Goal: Information Seeking & Learning: Learn about a topic

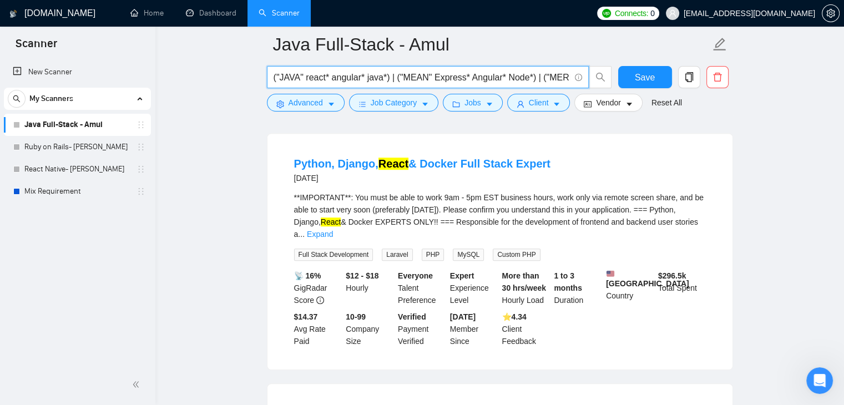
scroll to position [0, 52]
drag, startPoint x: 425, startPoint y: 72, endPoint x: 636, endPoint y: 80, distance: 211.5
click at [636, 80] on div "("JAVA" react* angular* java*) | ("MEAN" Express* Angular* Node*) | ("MERN" rea…" at bounding box center [498, 80] width 466 height 28
click at [495, 75] on input "("JAVA" react* angular* java*) | ("MEAN" Express* Angular* Node*) | ("MERN" rea…" at bounding box center [421, 77] width 296 height 14
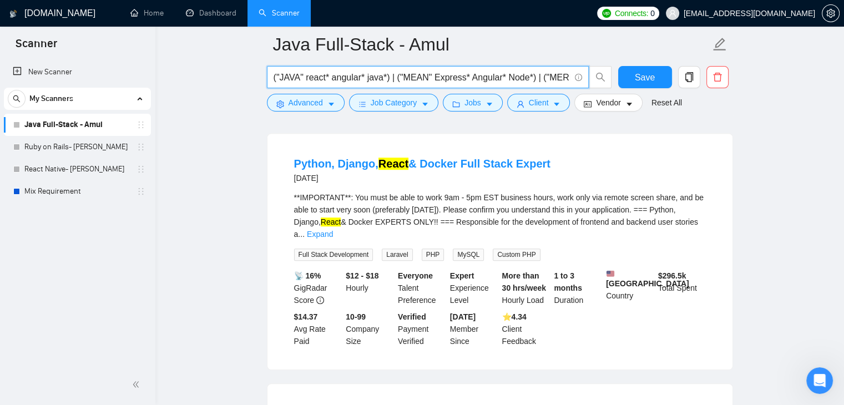
click at [300, 74] on input "("JAVA" react* angular* java*) | ("MEAN" Express* Angular* Node*) | ("MERN" rea…" at bounding box center [421, 77] width 296 height 14
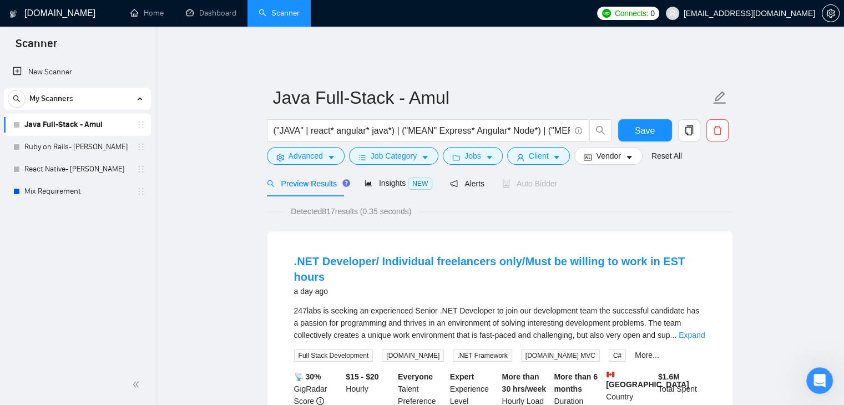
click at [307, 124] on input "("JAVA" | react* angular* java*) | ("MEAN" Express* Angular* Node*) | ("MERN" r…" at bounding box center [421, 131] width 296 height 14
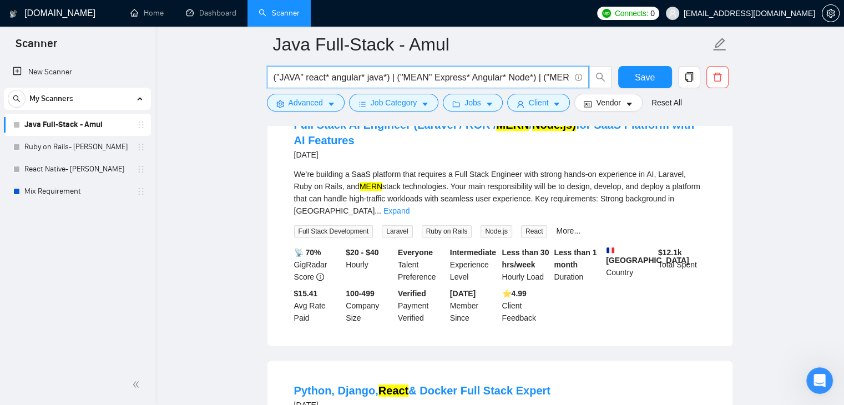
scroll to position [499, 0]
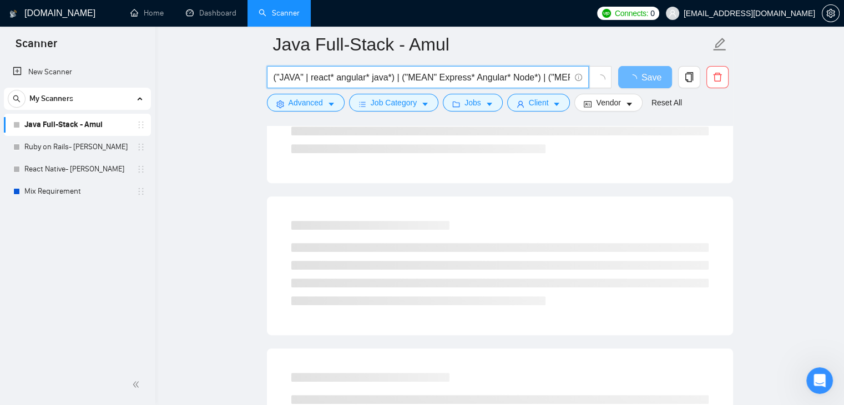
click at [434, 77] on input "("JAVA" | react* angular* java*) | ("MEAN" Express* Angular* Node*) | ("MERN" r…" at bounding box center [421, 77] width 296 height 14
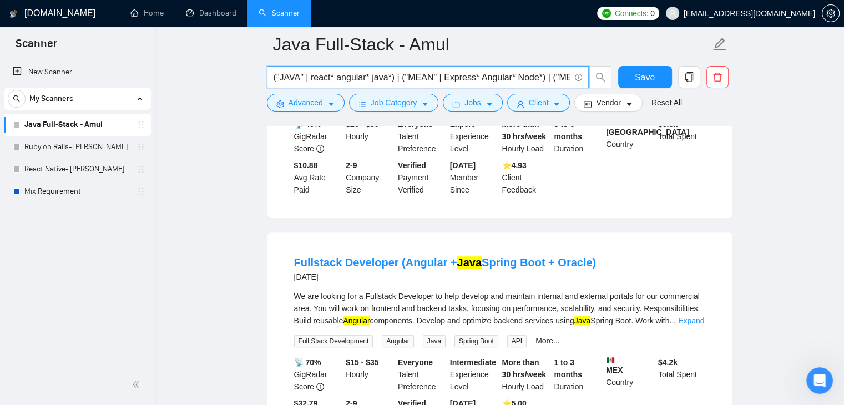
click at [552, 77] on input "("JAVA" | react* angular* java*) | ("MEAN" | Express* Angular* Node*) | ("MERN"…" at bounding box center [421, 77] width 296 height 14
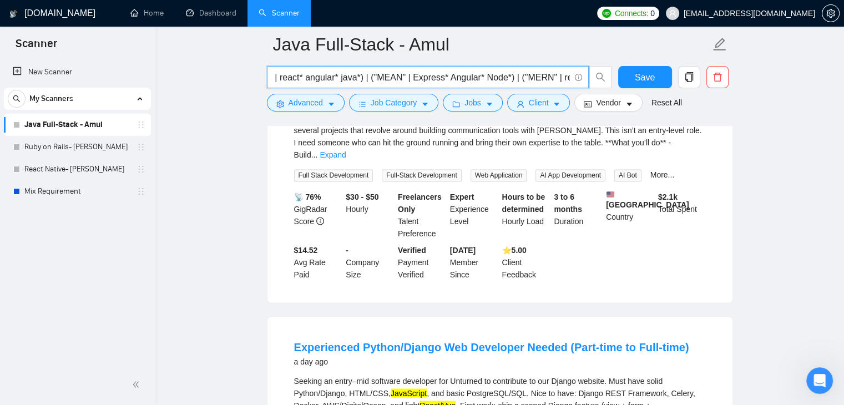
scroll to position [2053, 0]
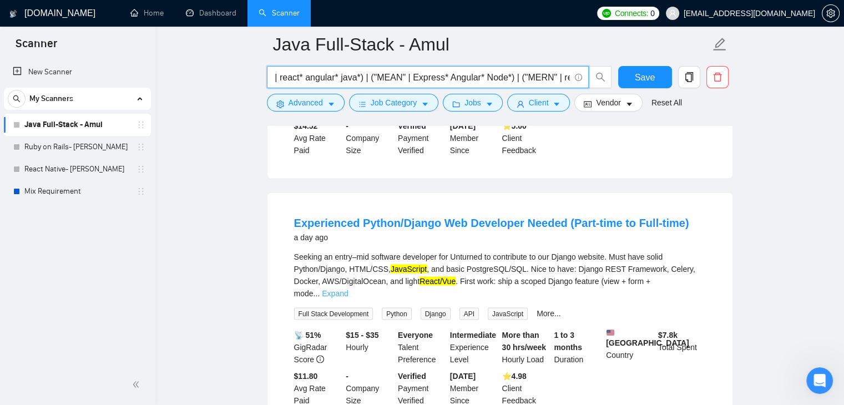
type input "("JAVA" | react* angular* java*) | ("MEAN" | Express* Angular* Node*) | ("MERN"…"
click at [348, 288] on link "Expand" at bounding box center [335, 292] width 26 height 9
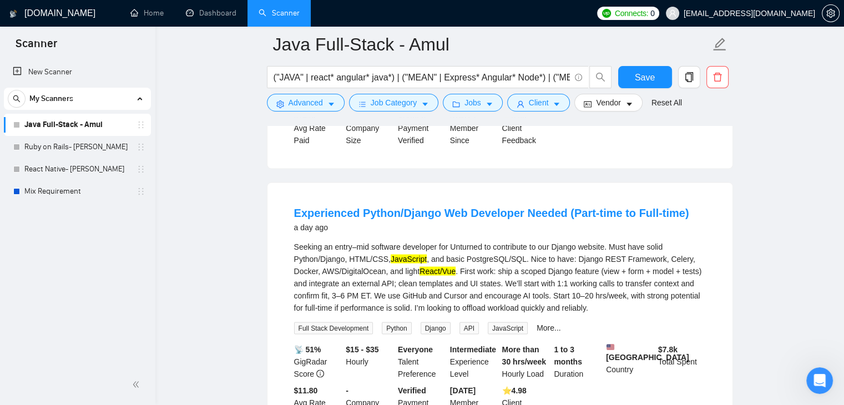
scroll to position [2053, 0]
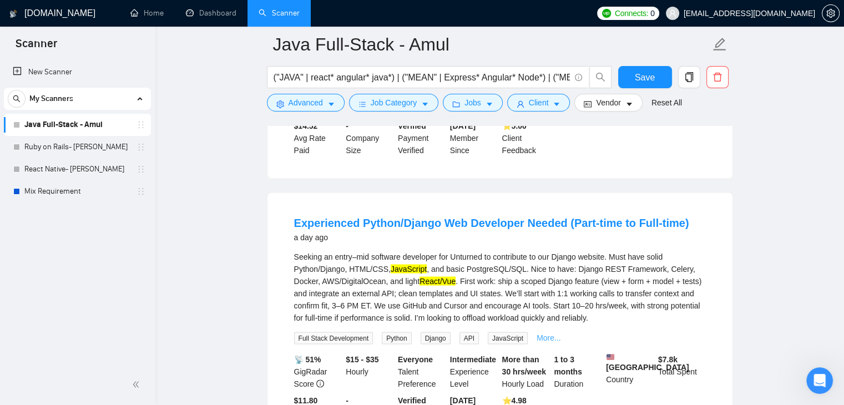
click at [542, 333] on link "More..." at bounding box center [548, 337] width 24 height 9
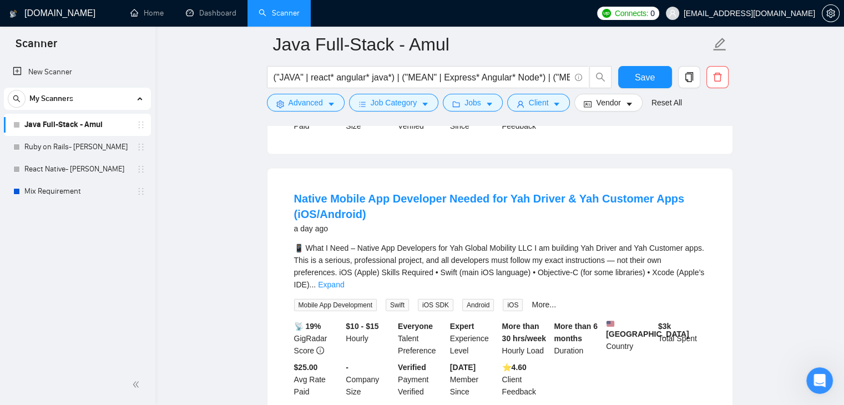
scroll to position [2420, 0]
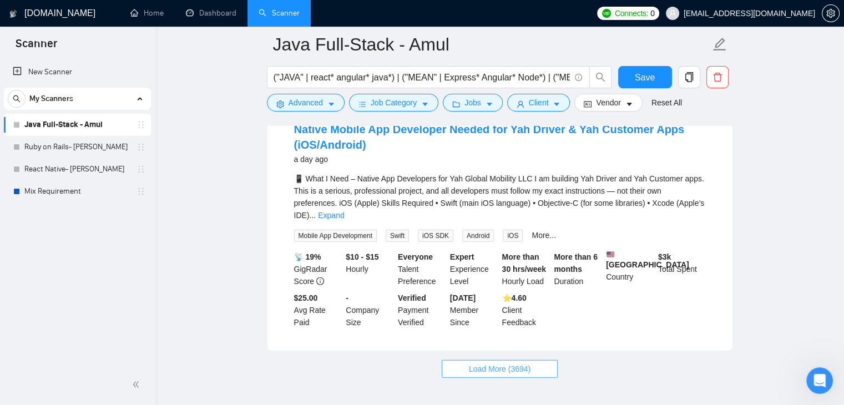
click at [522, 363] on span "Load More (3694)" at bounding box center [500, 369] width 62 height 12
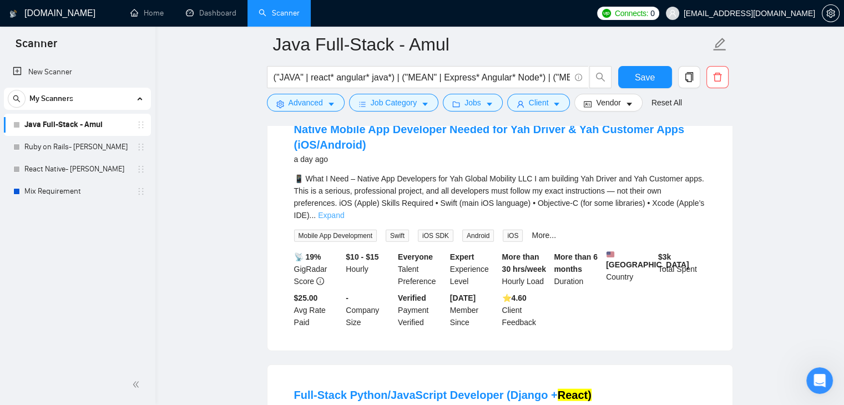
click at [344, 211] on link "Expand" at bounding box center [331, 215] width 26 height 9
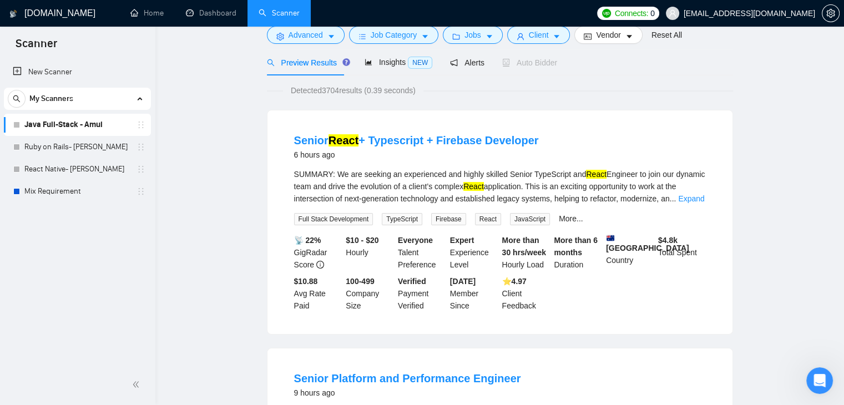
scroll to position [0, 0]
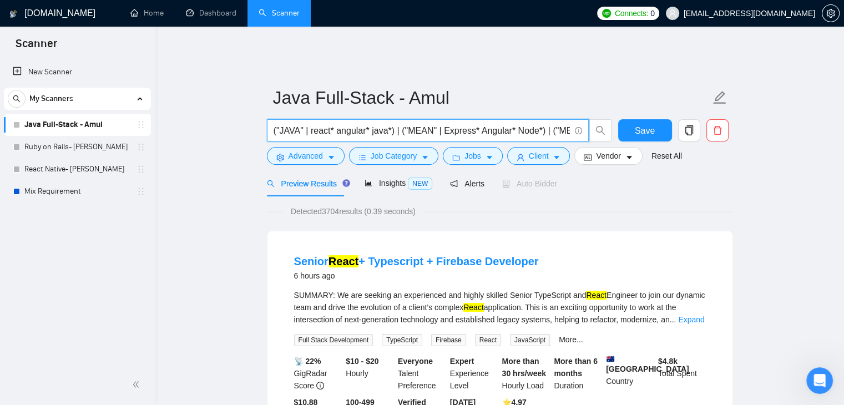
drag, startPoint x: 300, startPoint y: 123, endPoint x: 306, endPoint y: 124, distance: 6.3
click at [306, 124] on input "("JAVA" | react* angular* java*) | ("MEAN" | Express* Angular* Node*) | ("MERN"…" at bounding box center [421, 131] width 296 height 14
click at [377, 127] on input "("JAVA" | react* angular* java*) | ("MEAN" | Express* Angular* Node*) | ("MERN"…" at bounding box center [421, 131] width 296 height 14
click at [415, 124] on input "("JAVA" | react* angular* java*) | ("MEAN" | Express* Angular* Node*) | ("MERN"…" at bounding box center [421, 131] width 296 height 14
click at [518, 125] on input "("JAVA" | react* angular* java*) | ("MEAN" | Express* Angular* Node*) | ("MERN"…" at bounding box center [421, 131] width 296 height 14
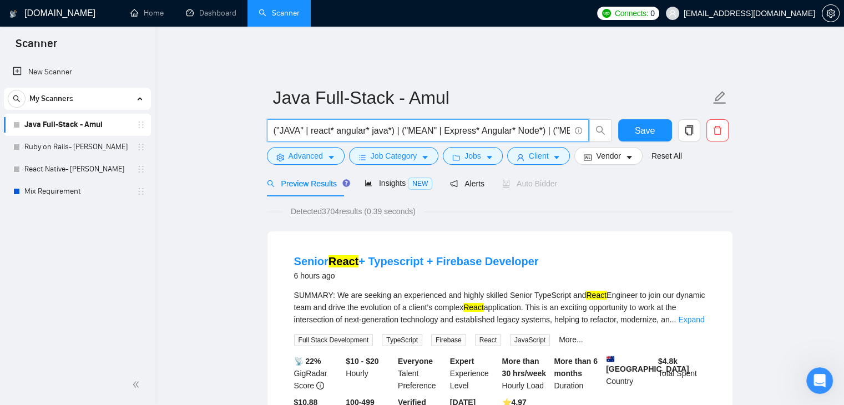
drag, startPoint x: 561, startPoint y: 116, endPoint x: 617, endPoint y: 126, distance: 56.9
click at [617, 126] on div "("JAVA" | react* angular* java*) | ("MEAN" | Express* Angular* Node*) | ("MERN"…" at bounding box center [498, 133] width 466 height 28
click at [509, 124] on input "("JAVA" | react* angular* java*) | ("MEAN" | Express* Angular* Node*) | ("MERN"…" at bounding box center [421, 131] width 296 height 14
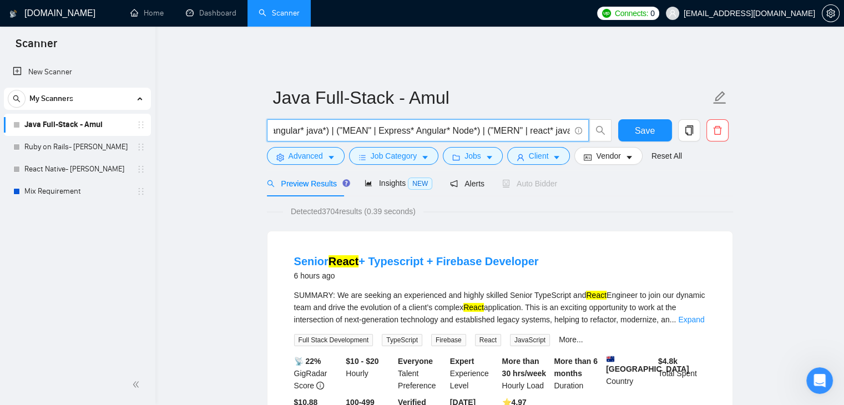
click at [490, 124] on input "("JAVA" | react* angular* java*) | ("MEAN" | Express* Angular* Node*) | ("MERN"…" at bounding box center [421, 131] width 296 height 14
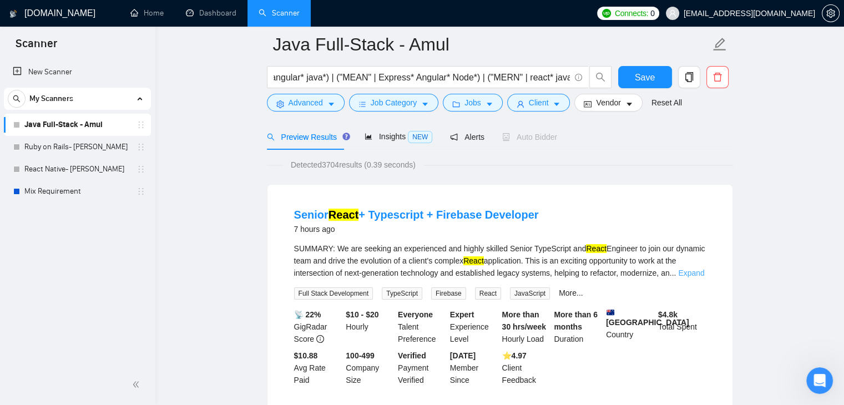
scroll to position [0, 0]
click at [692, 269] on link "Expand" at bounding box center [691, 273] width 26 height 9
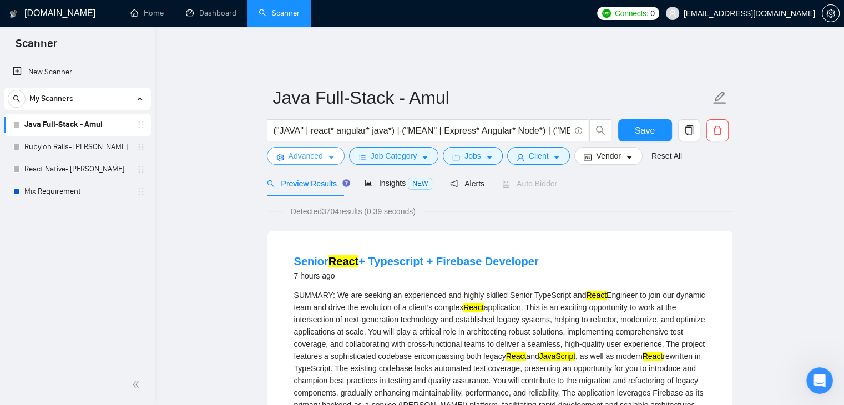
click at [327, 154] on button "Advanced" at bounding box center [306, 156] width 78 height 18
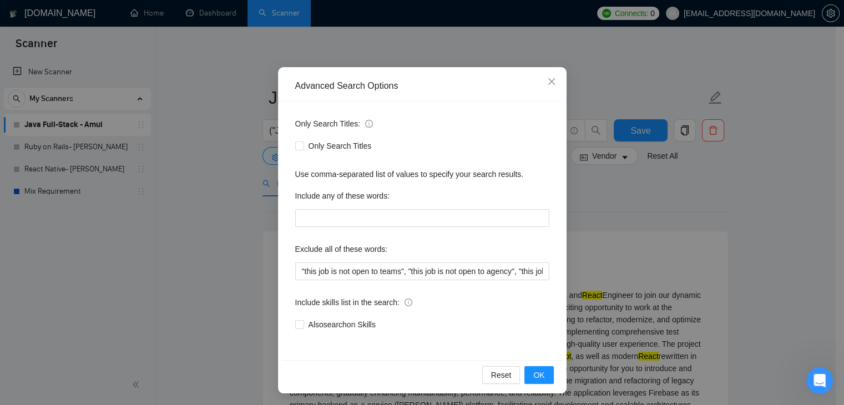
scroll to position [57, 0]
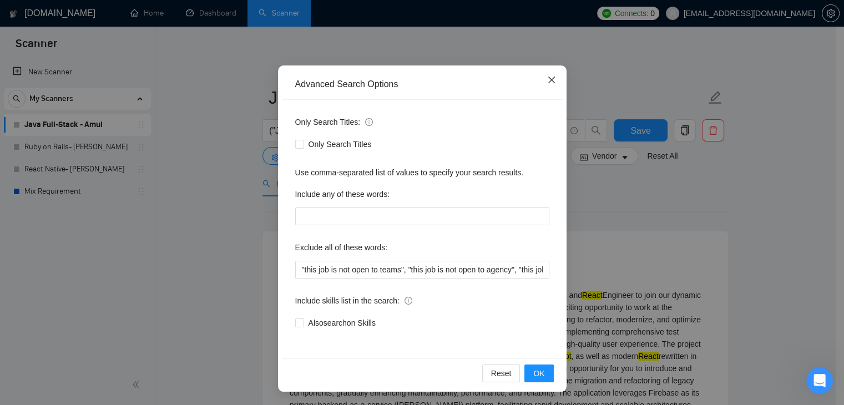
click at [547, 84] on icon "close" at bounding box center [551, 79] width 9 height 9
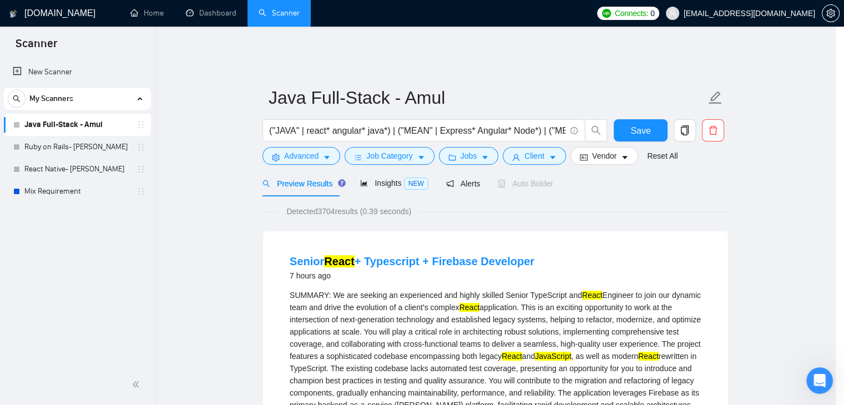
scroll to position [1, 0]
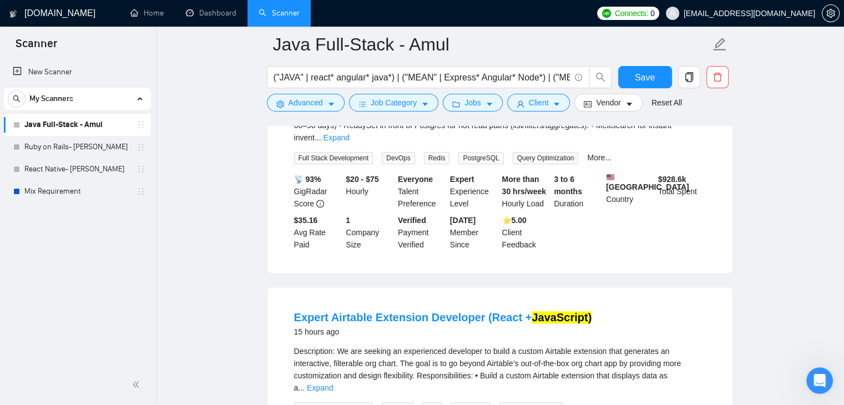
scroll to position [721, 0]
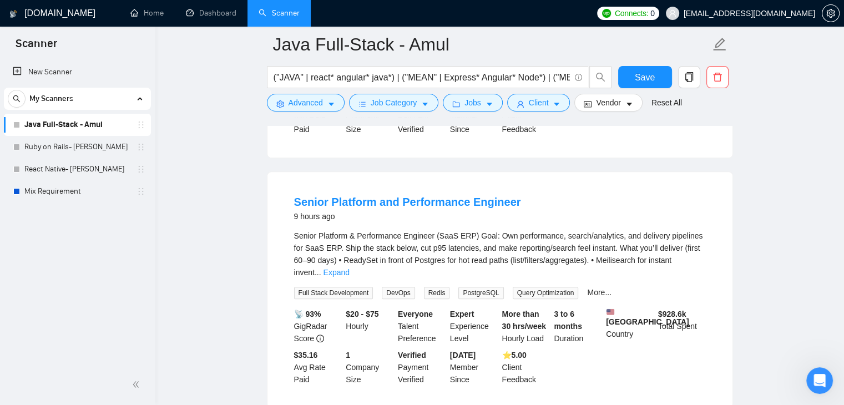
click at [648, 12] on span "Connects:" at bounding box center [631, 13] width 33 height 12
click at [197, 11] on link "Dashboard" at bounding box center [211, 12] width 50 height 9
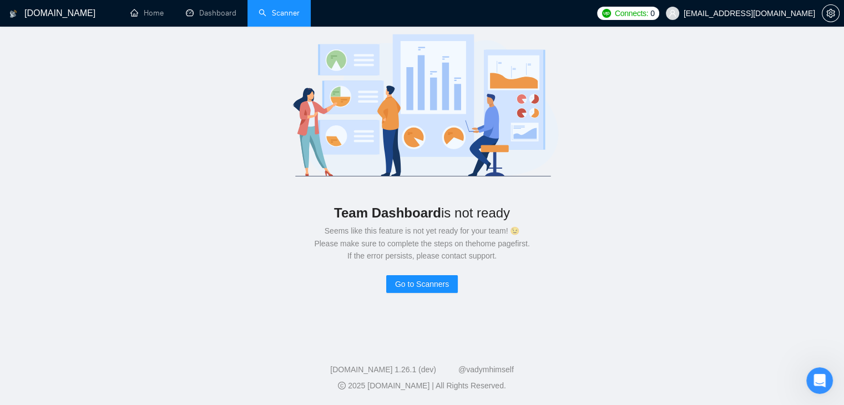
scroll to position [50, 0]
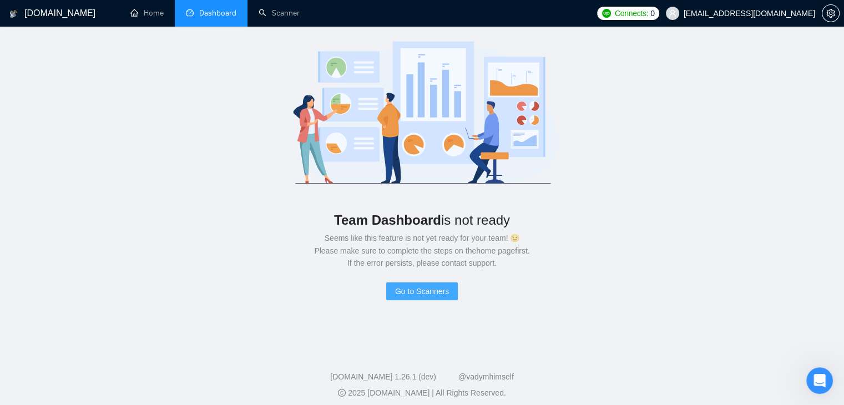
click at [431, 289] on span "Go to Scanners" at bounding box center [422, 291] width 54 height 12
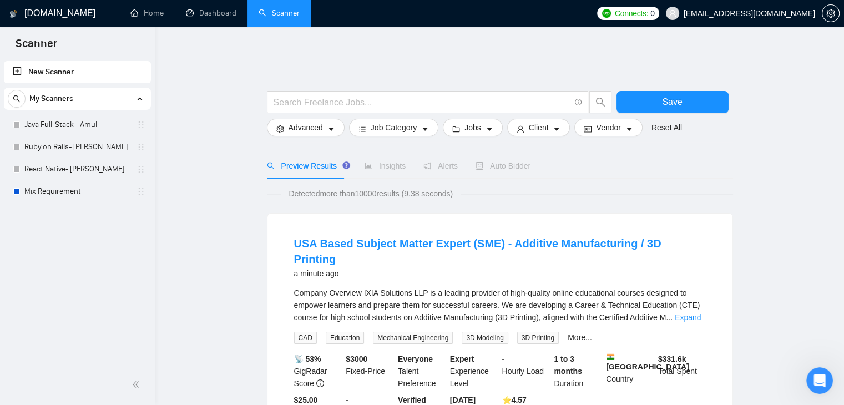
click at [74, 68] on link "New Scanner" at bounding box center [77, 72] width 129 height 22
click at [153, 16] on link "Home" at bounding box center [146, 12] width 33 height 9
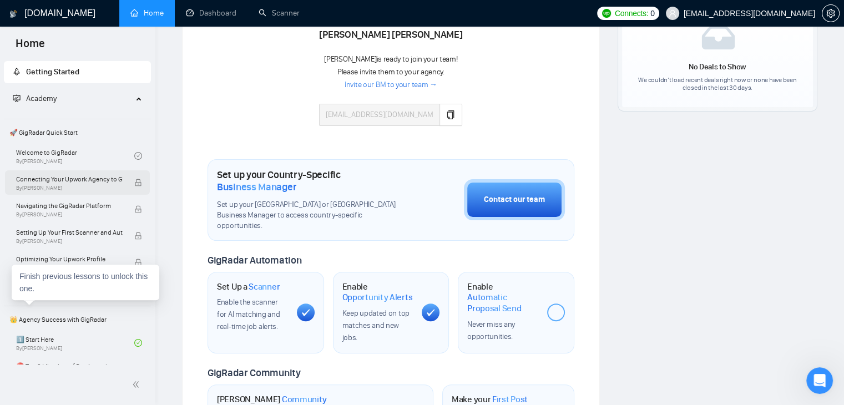
scroll to position [222, 0]
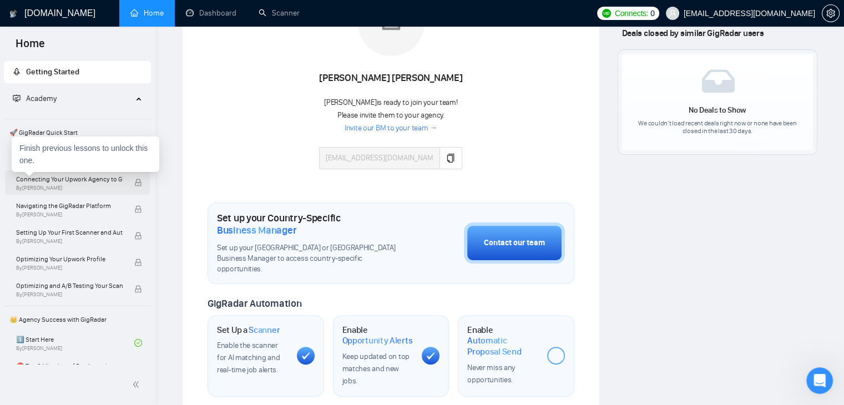
click at [109, 176] on span "Connecting Your Upwork Agency to GigRadar" at bounding box center [69, 179] width 107 height 11
click at [103, 185] on span "By [PERSON_NAME]" at bounding box center [69, 188] width 107 height 7
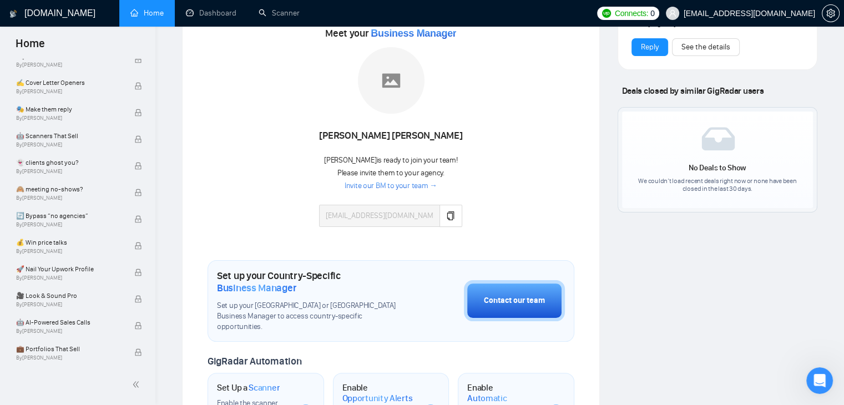
scroll to position [0, 0]
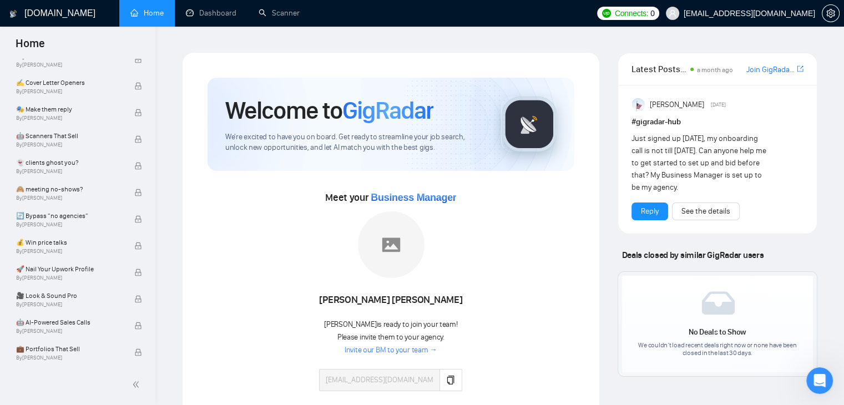
click at [148, 17] on link "Home" at bounding box center [146, 12] width 33 height 9
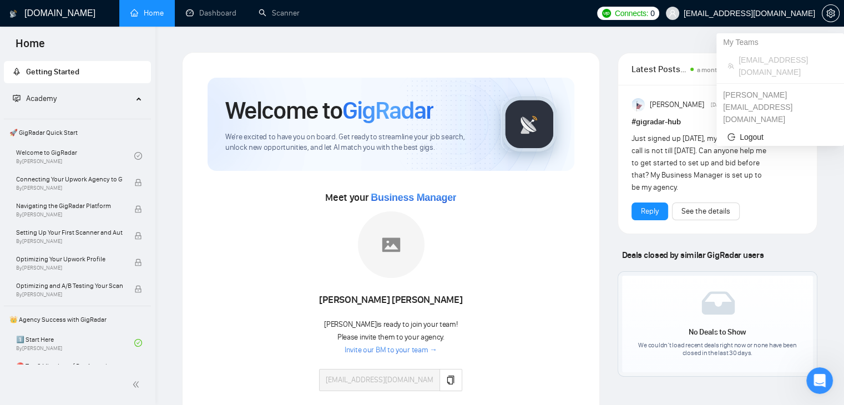
click at [766, 13] on span "[EMAIL_ADDRESS][DOMAIN_NAME]" at bounding box center [748, 13] width 131 height 0
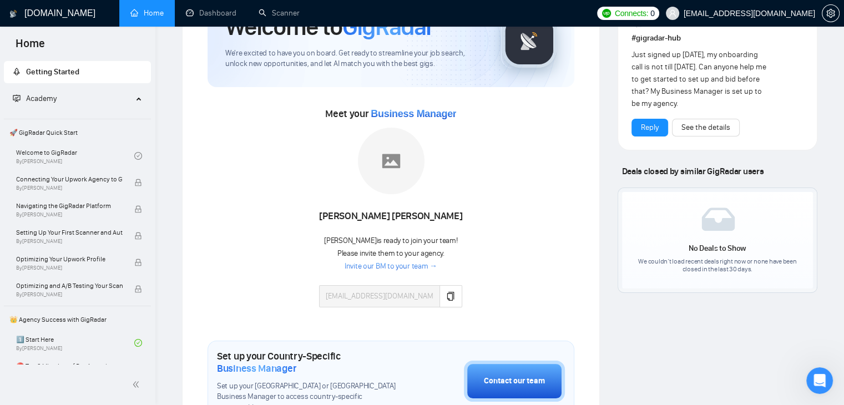
scroll to position [85, 0]
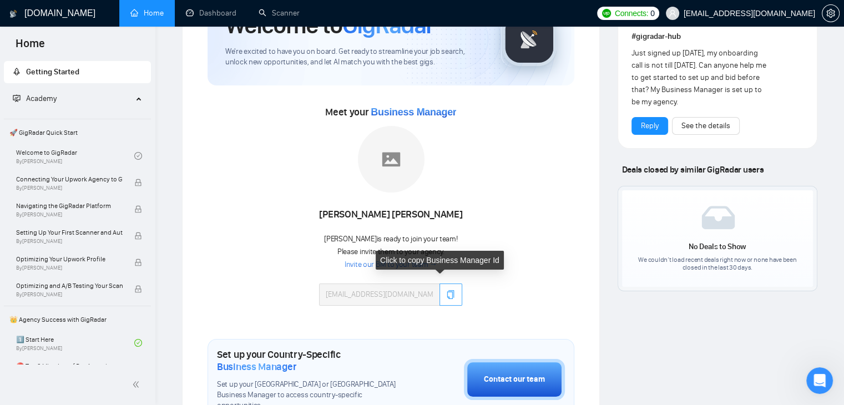
click at [439, 283] on button "button" at bounding box center [450, 294] width 23 height 22
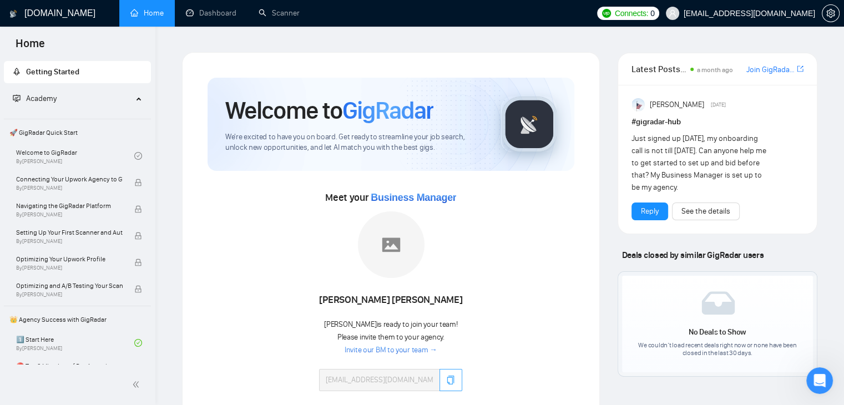
scroll to position [86, 0]
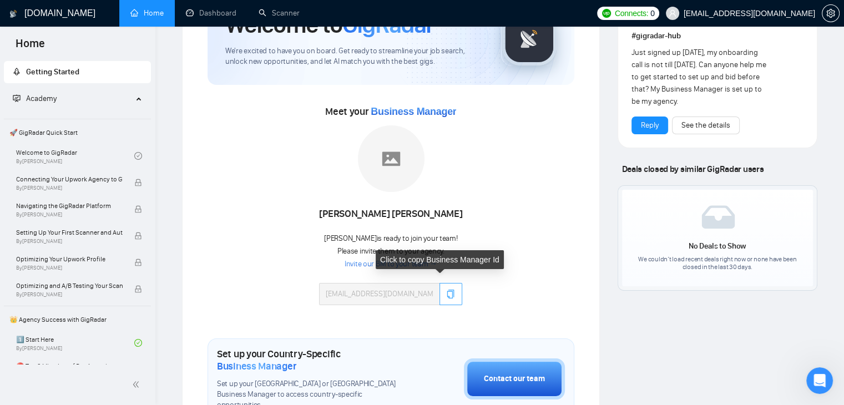
click at [442, 292] on button "button" at bounding box center [450, 294] width 23 height 22
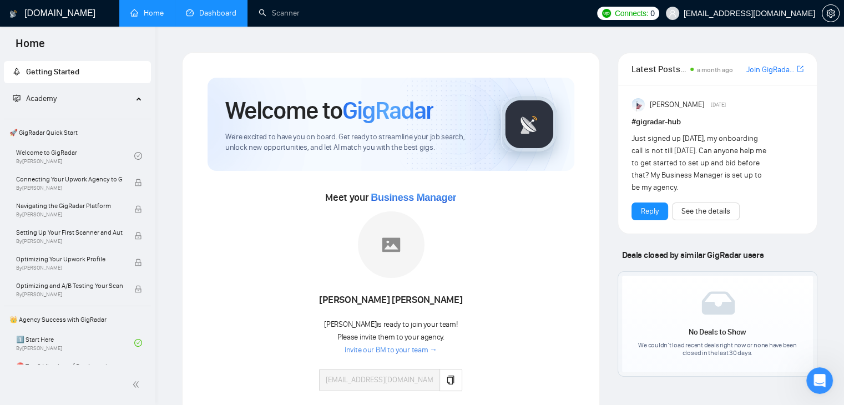
click at [202, 13] on link "Dashboard" at bounding box center [211, 12] width 50 height 9
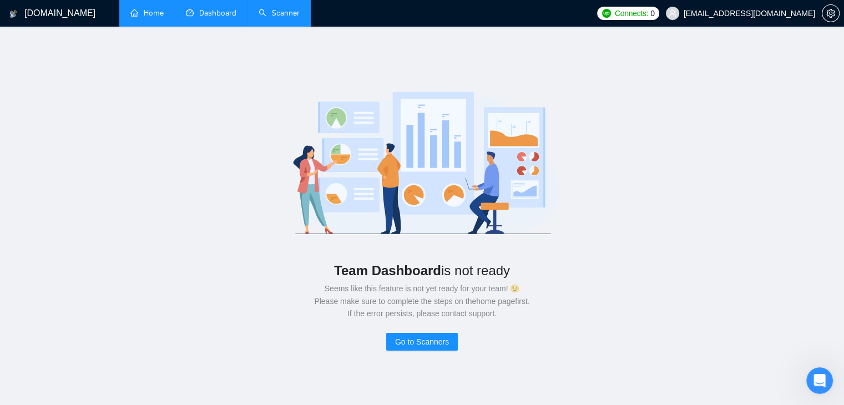
click at [288, 8] on link "Scanner" at bounding box center [279, 12] width 41 height 9
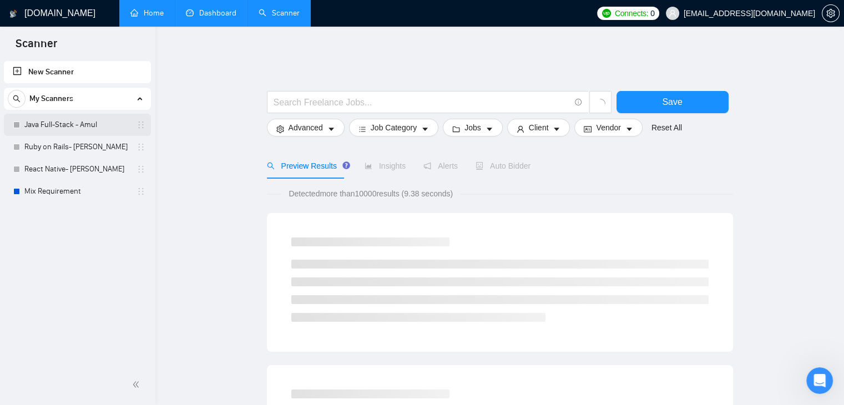
click at [64, 128] on link "Java Full-Stack - Amul" at bounding box center [76, 125] width 105 height 22
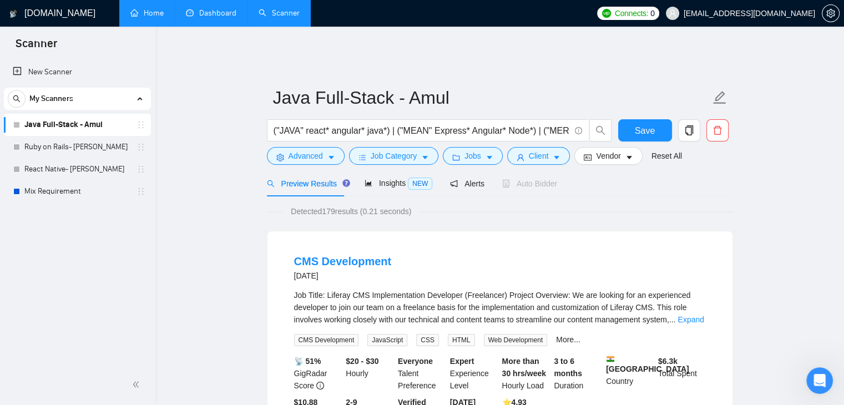
click at [146, 18] on link "Home" at bounding box center [146, 12] width 33 height 9
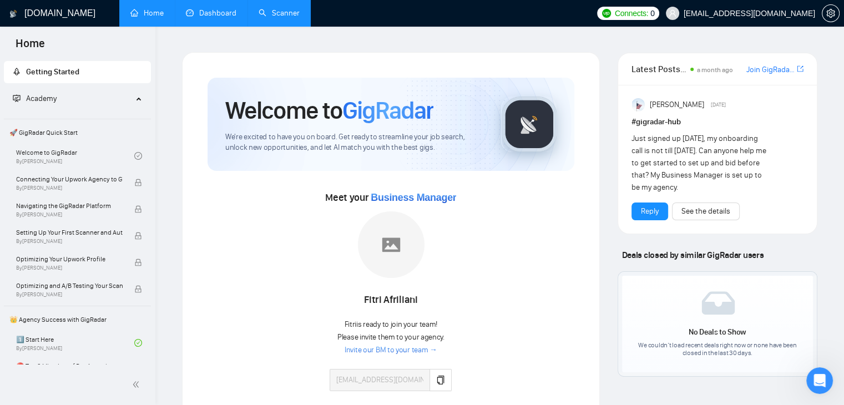
scroll to position [110, 0]
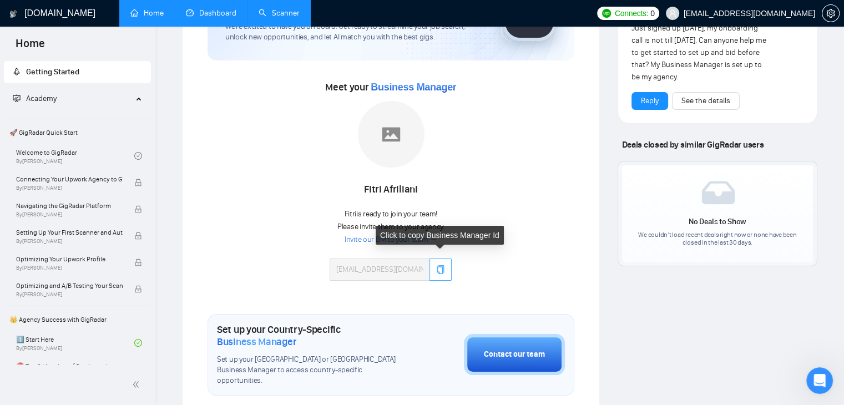
click at [443, 265] on icon "copy" at bounding box center [440, 269] width 9 height 9
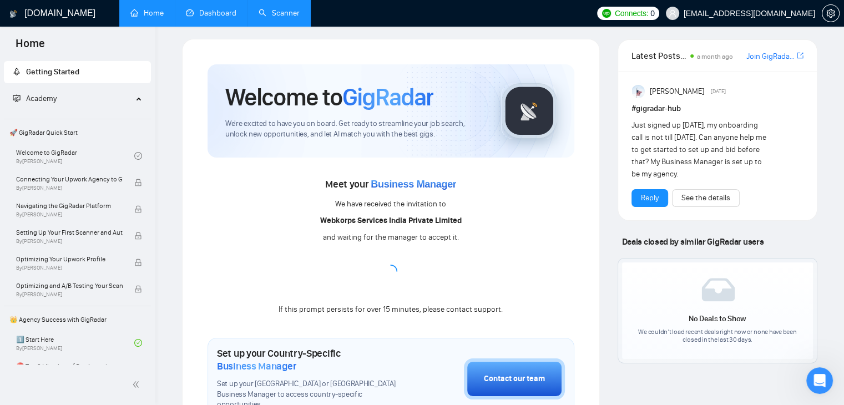
scroll to position [0, 0]
